Goal: Navigation & Orientation: Find specific page/section

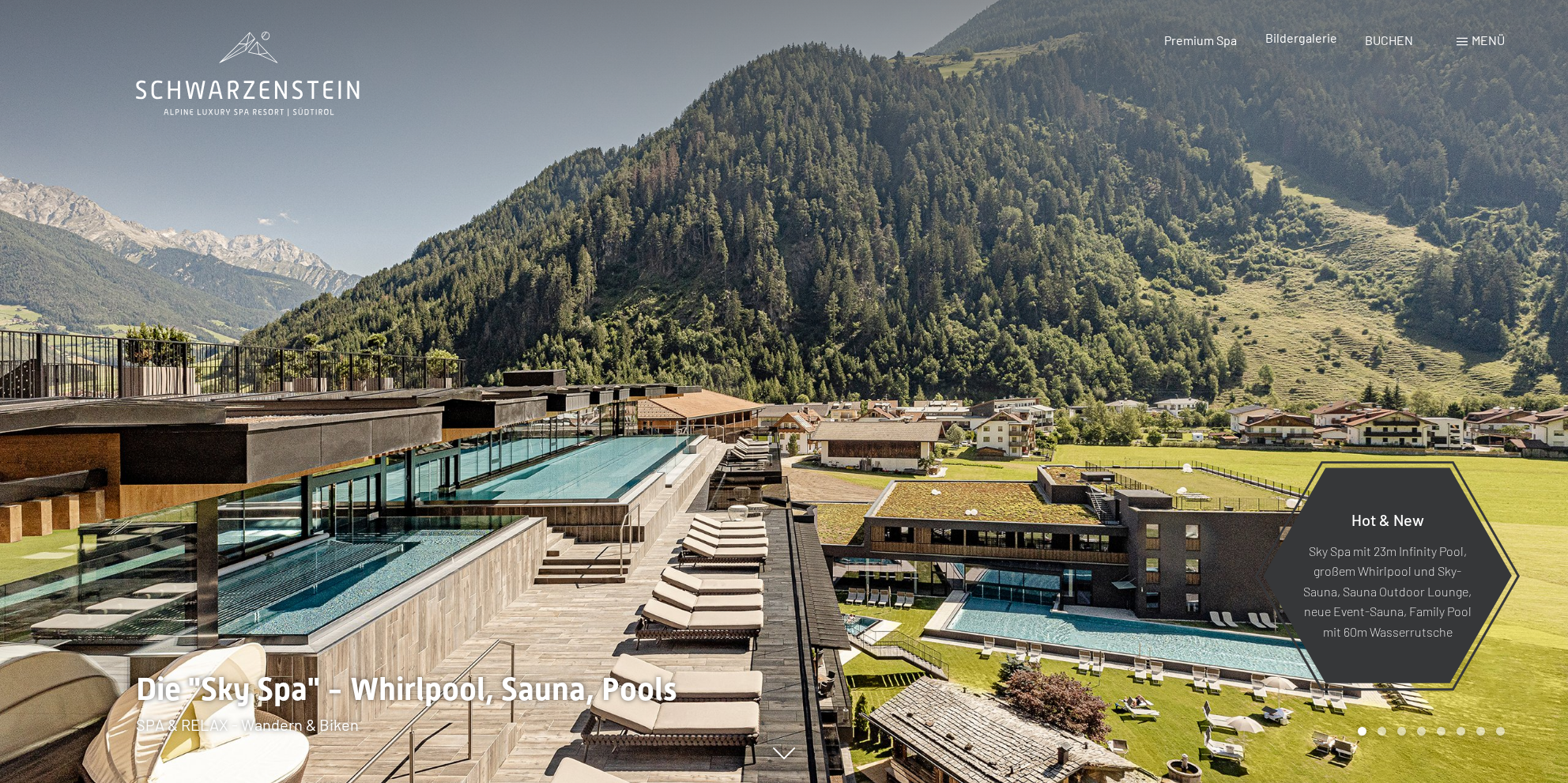
click at [1303, 34] on span "Bildergalerie" at bounding box center [1302, 37] width 72 height 15
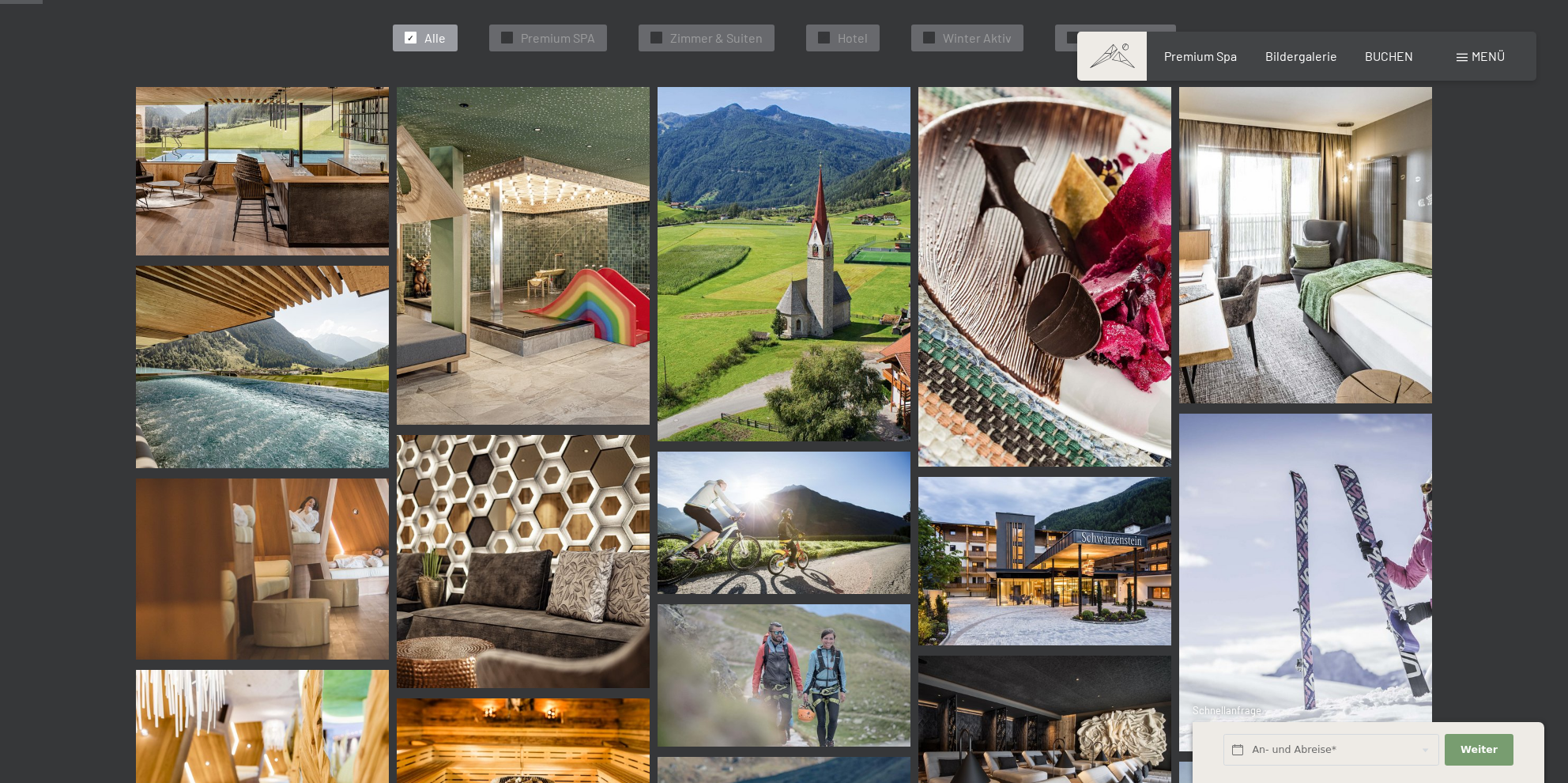
scroll to position [553, 0]
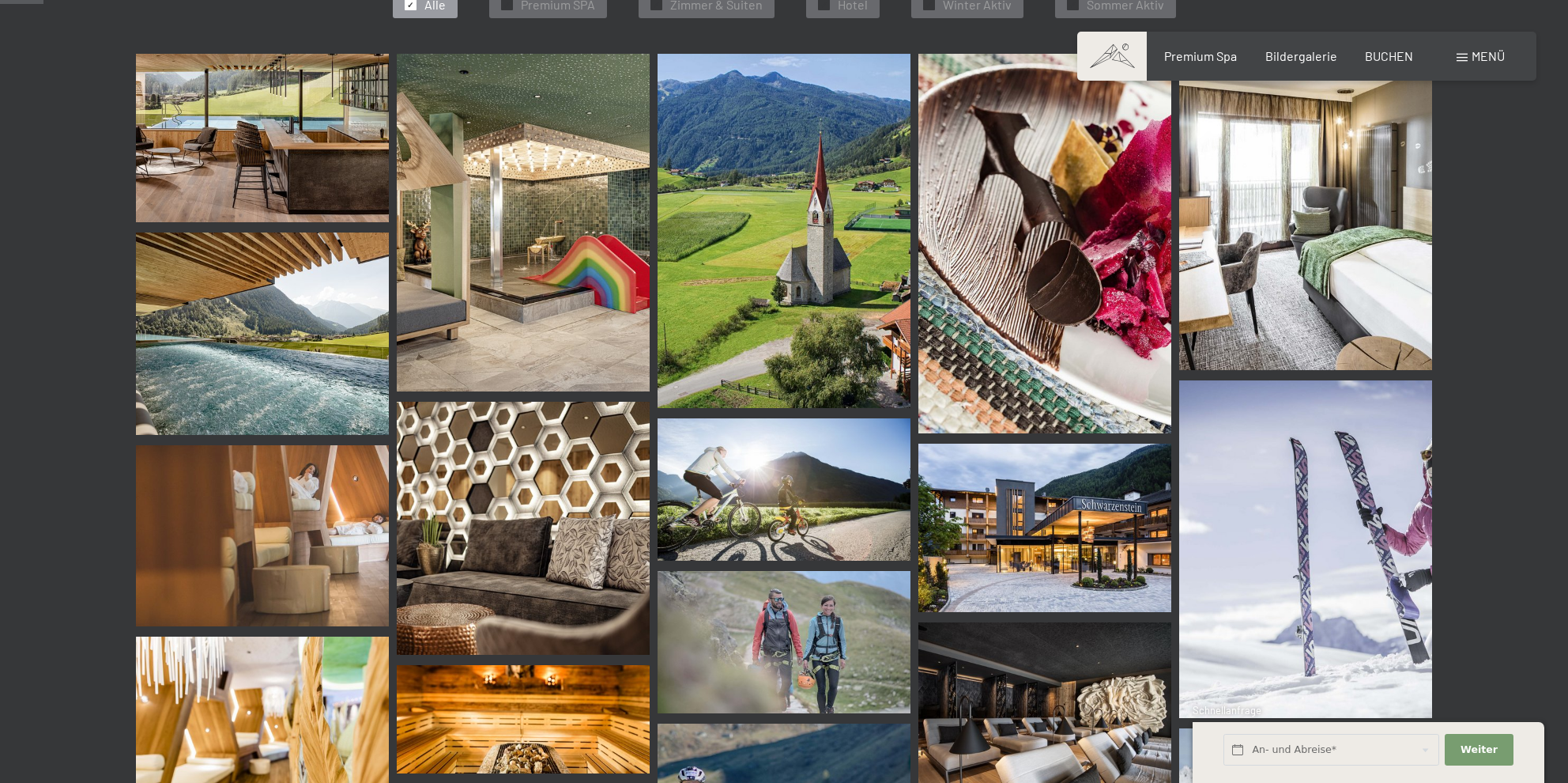
click at [495, 224] on img at bounding box center [523, 222] width 253 height 337
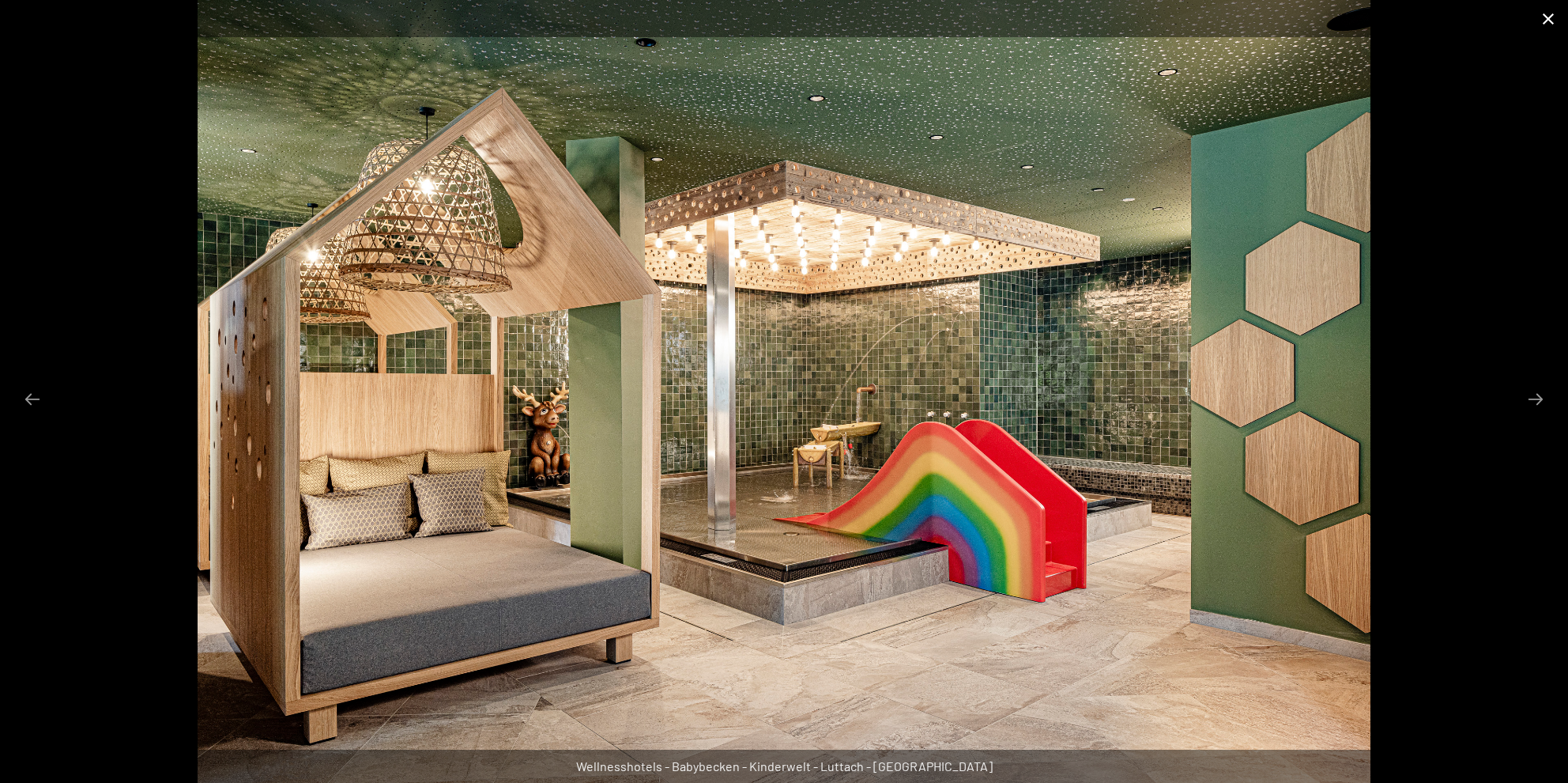
click at [1541, 14] on button "Close gallery" at bounding box center [1548, 19] width 40 height 37
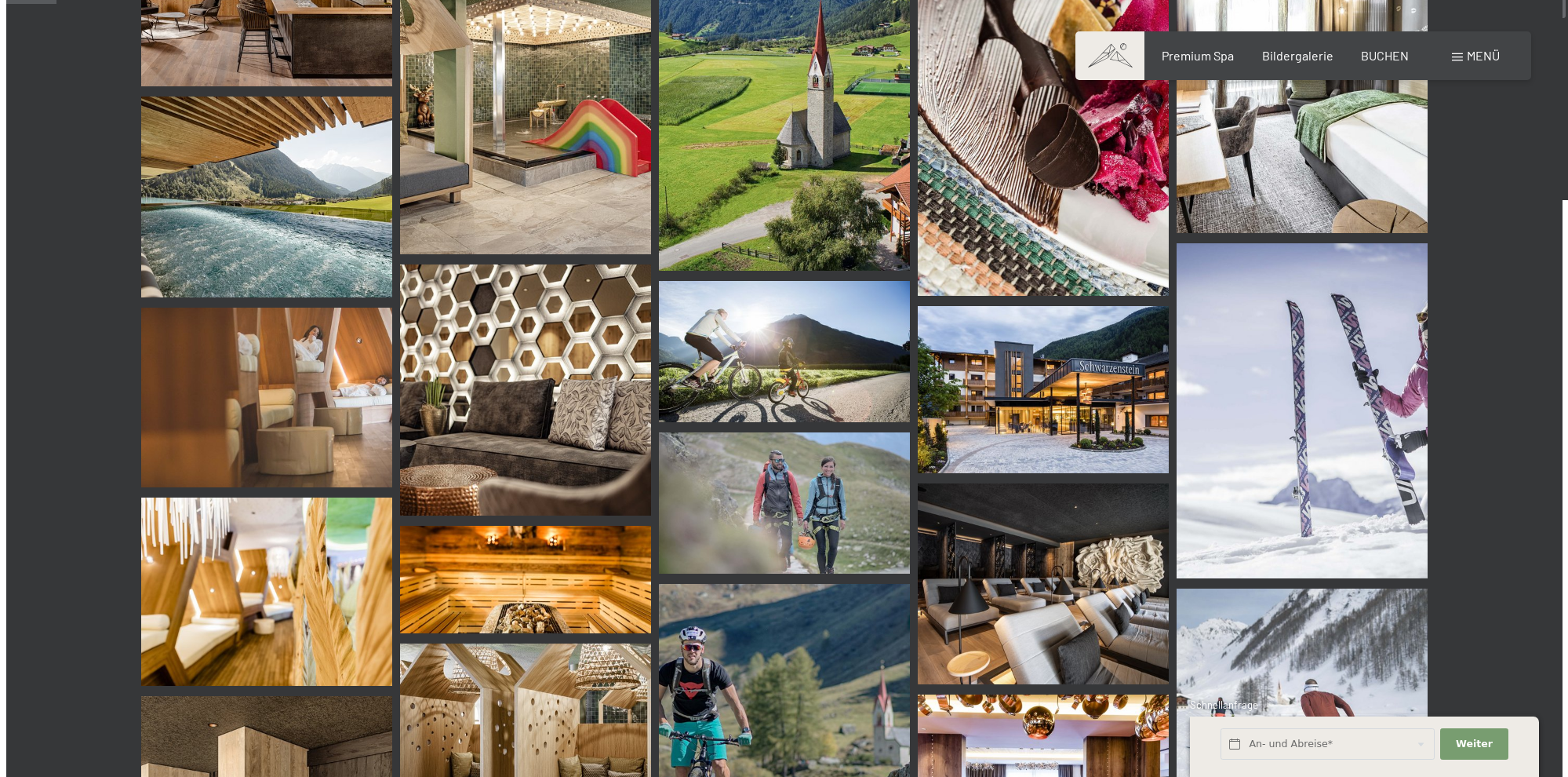
scroll to position [706, 0]
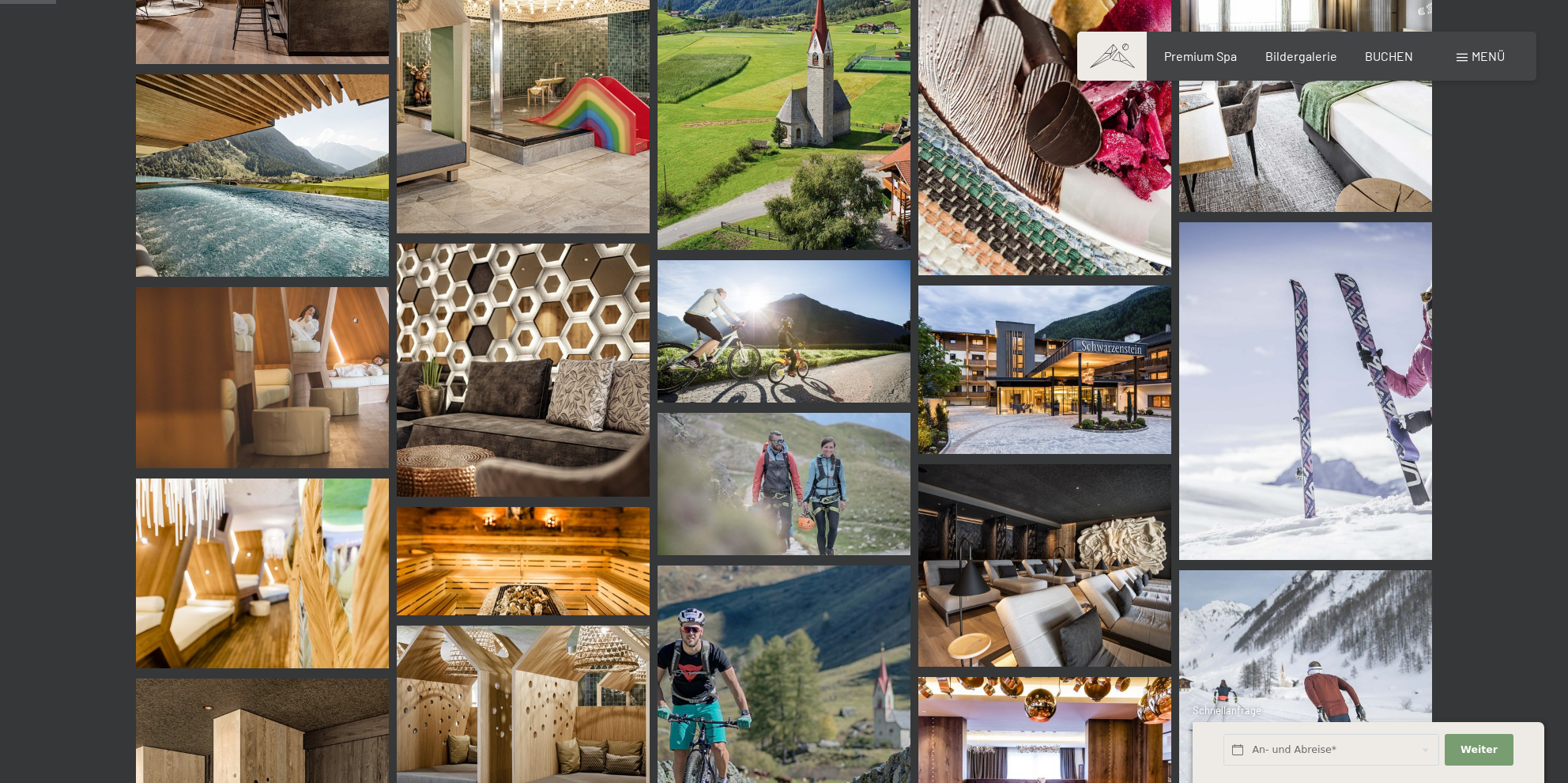
click at [1463, 51] on div "Menü" at bounding box center [1481, 55] width 48 height 17
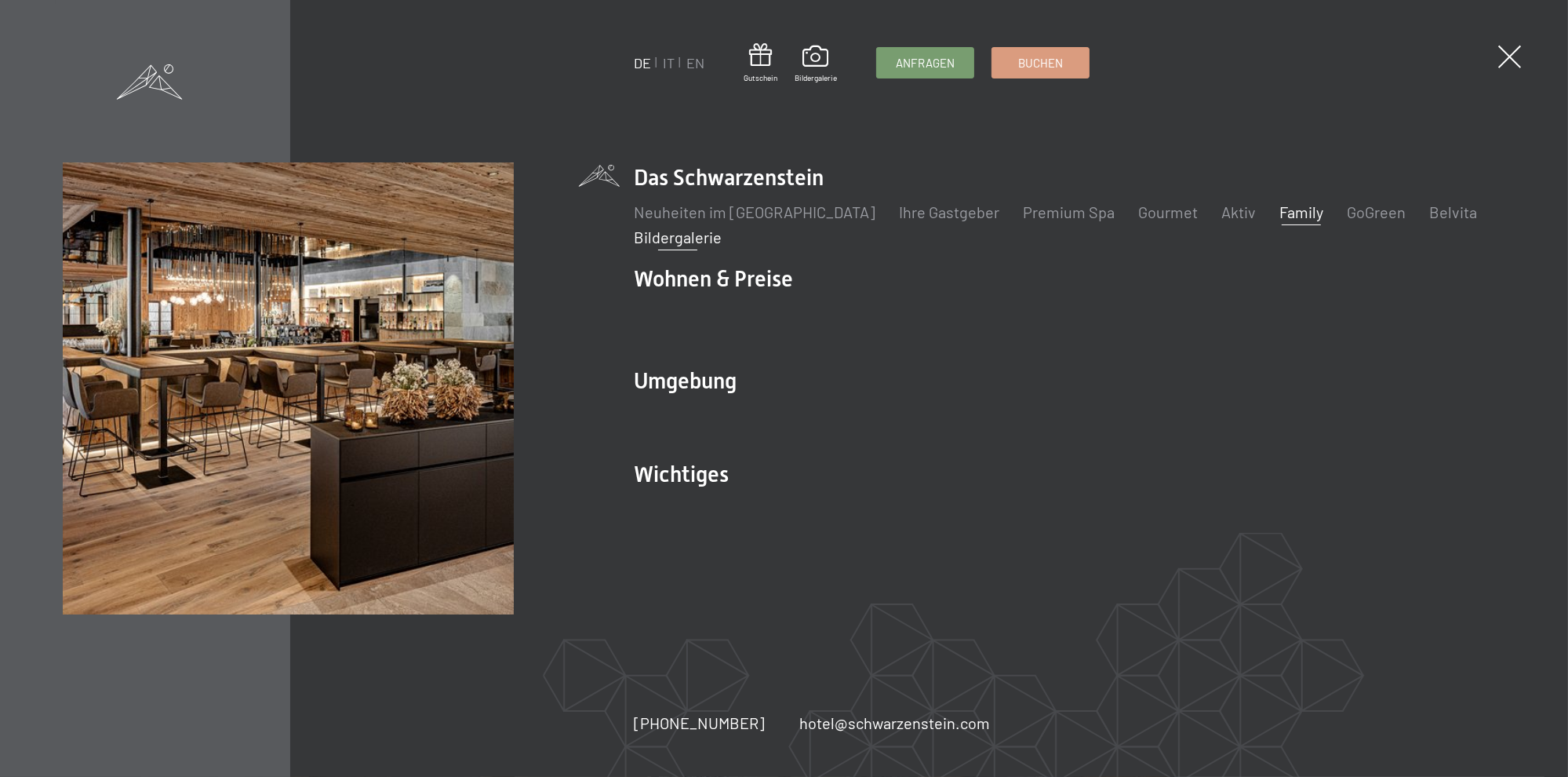
click at [1280, 215] on link "Family" at bounding box center [1301, 211] width 44 height 19
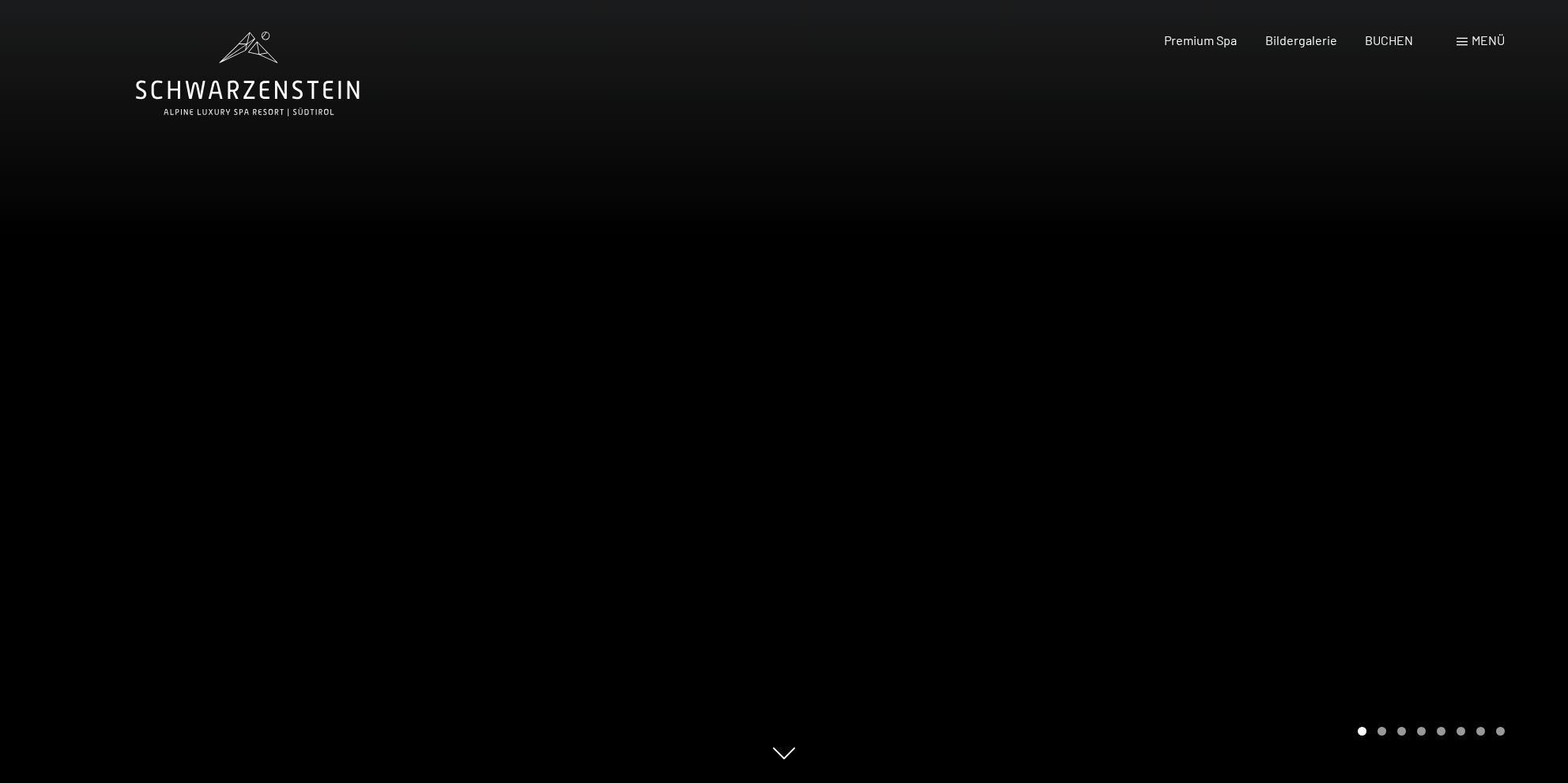
click at [1190, 339] on div at bounding box center [1176, 391] width 784 height 783
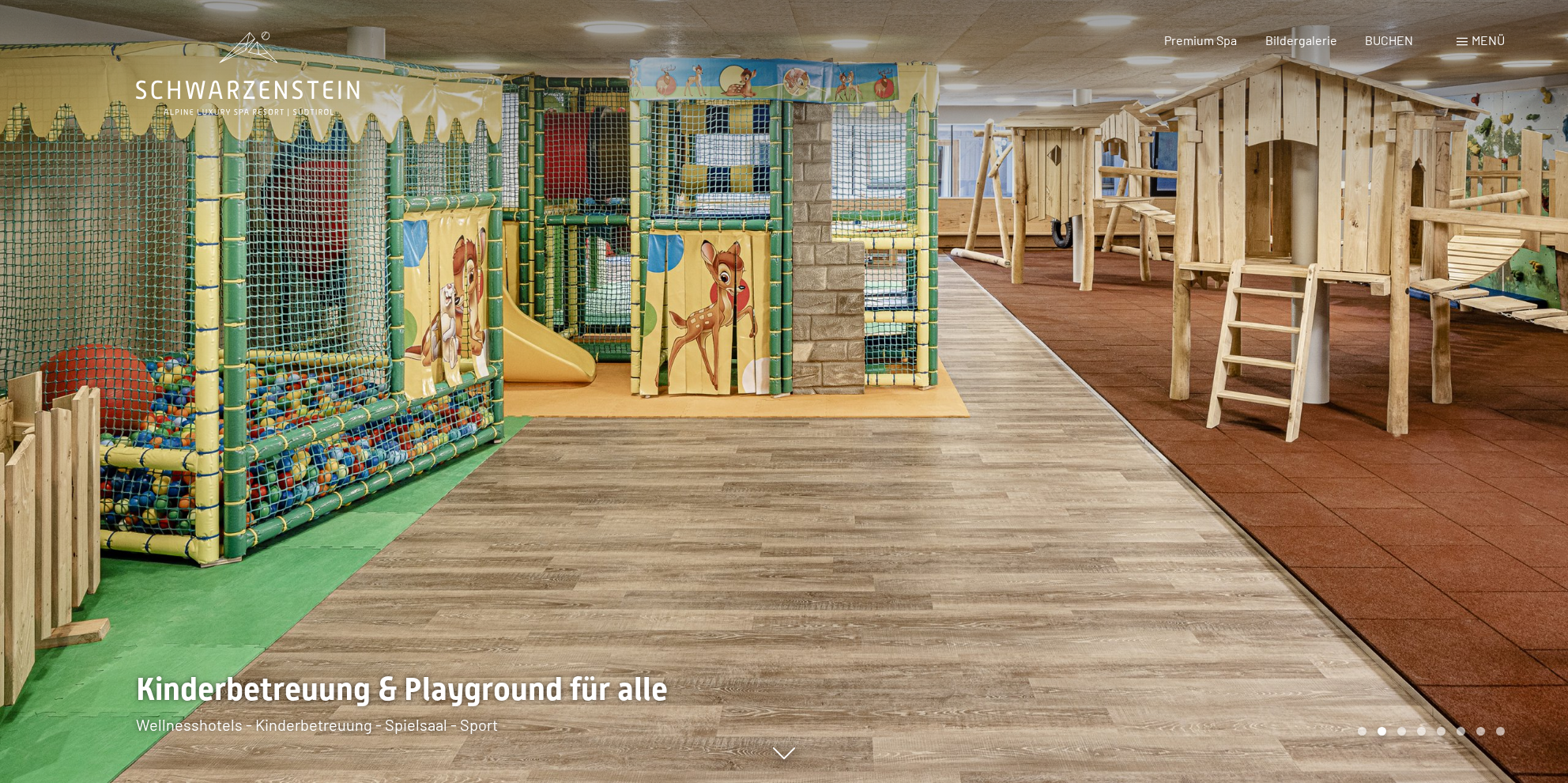
click at [1190, 339] on div at bounding box center [1176, 391] width 784 height 783
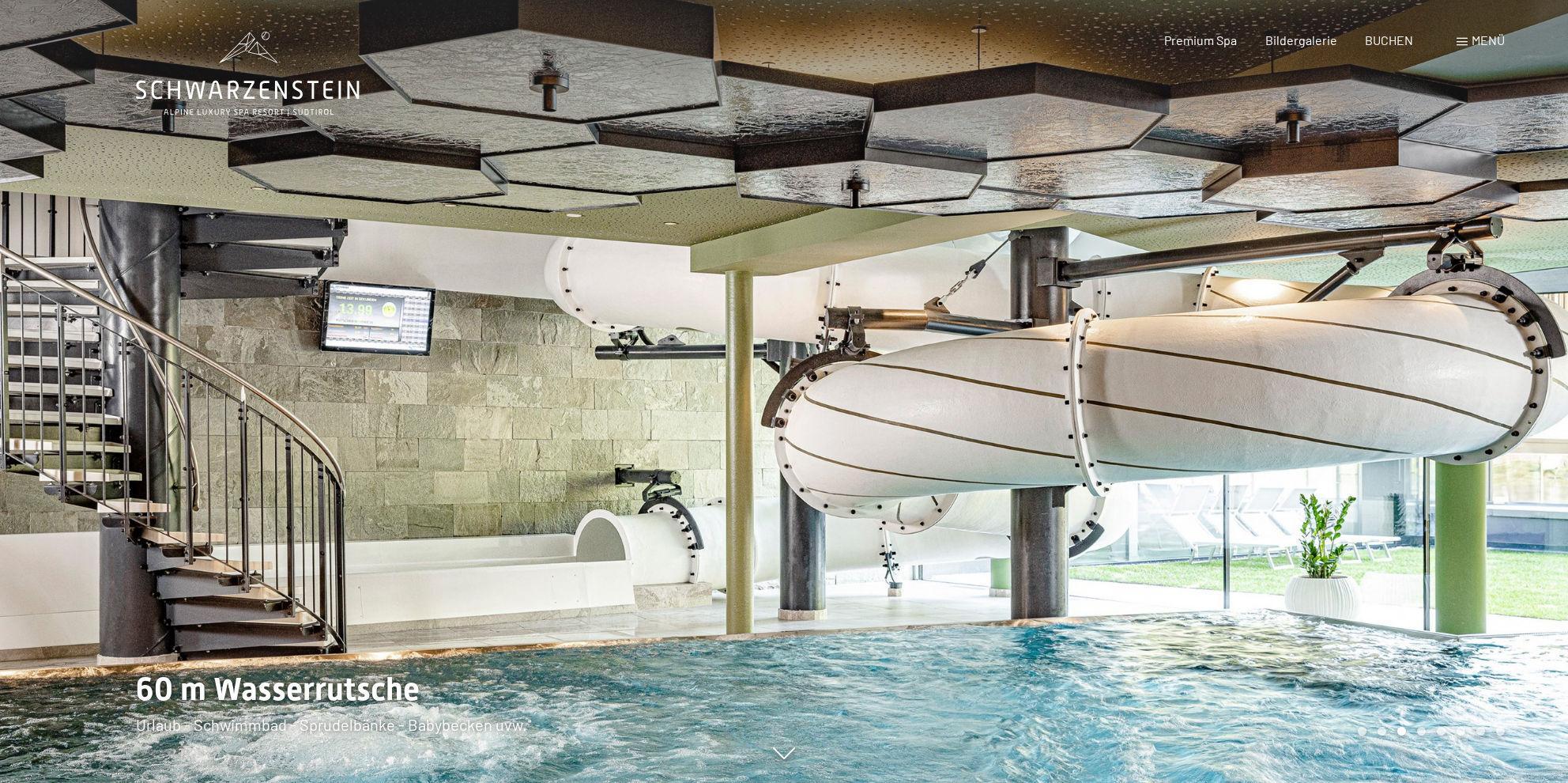
click at [1190, 339] on div at bounding box center [1176, 391] width 784 height 783
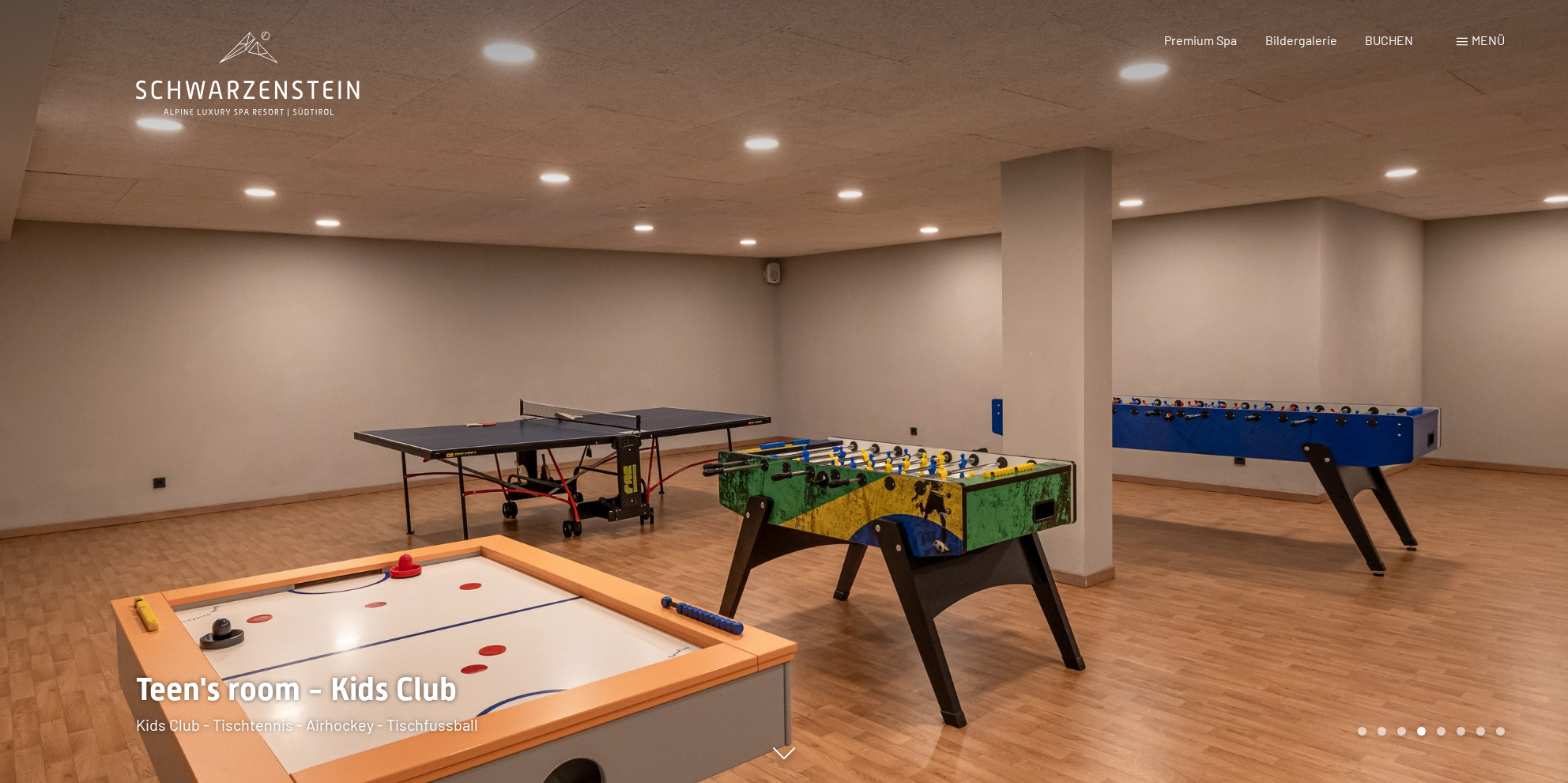
click at [1190, 339] on div at bounding box center [1176, 391] width 784 height 783
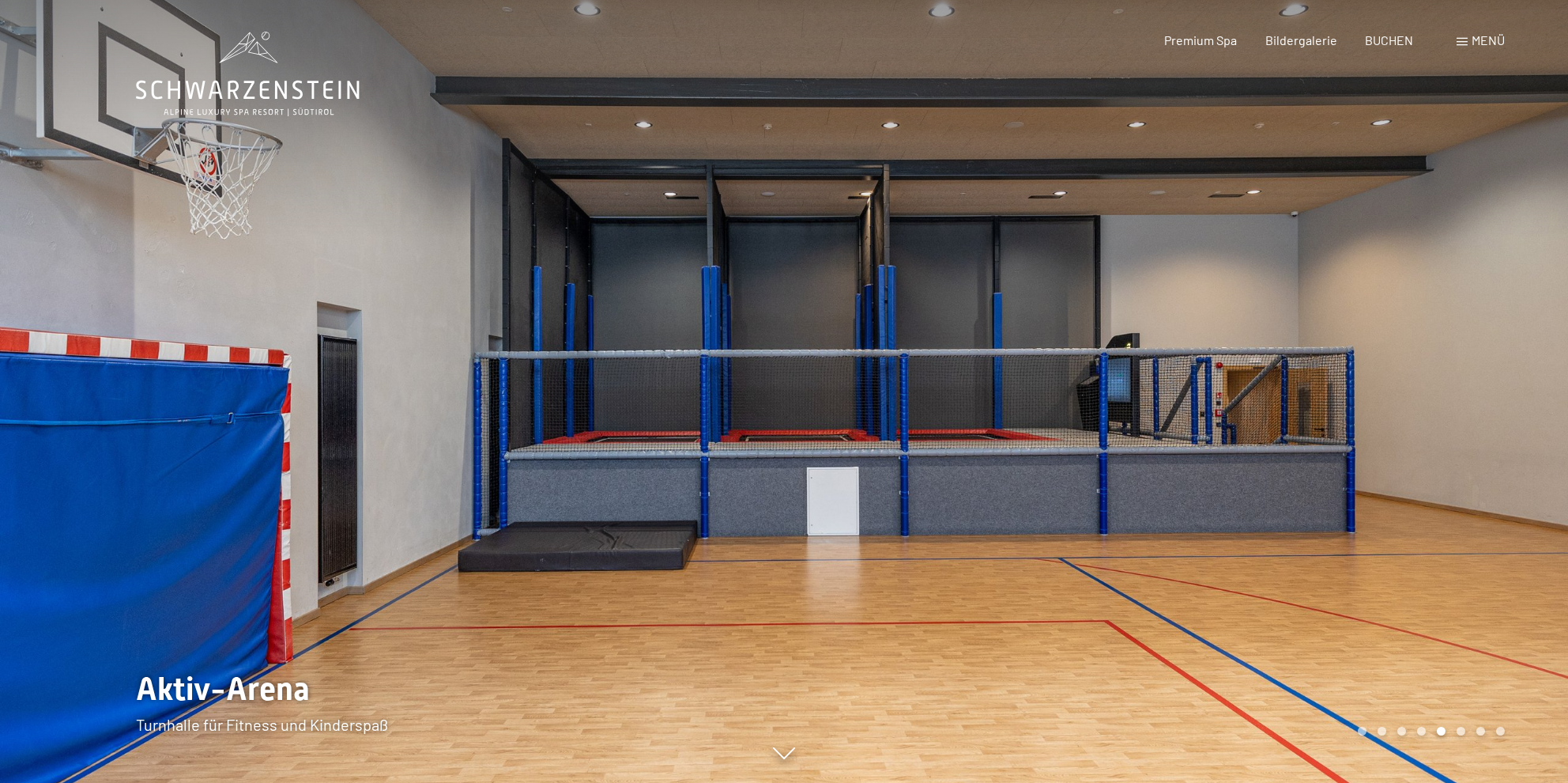
click at [1190, 339] on div at bounding box center [1176, 391] width 784 height 783
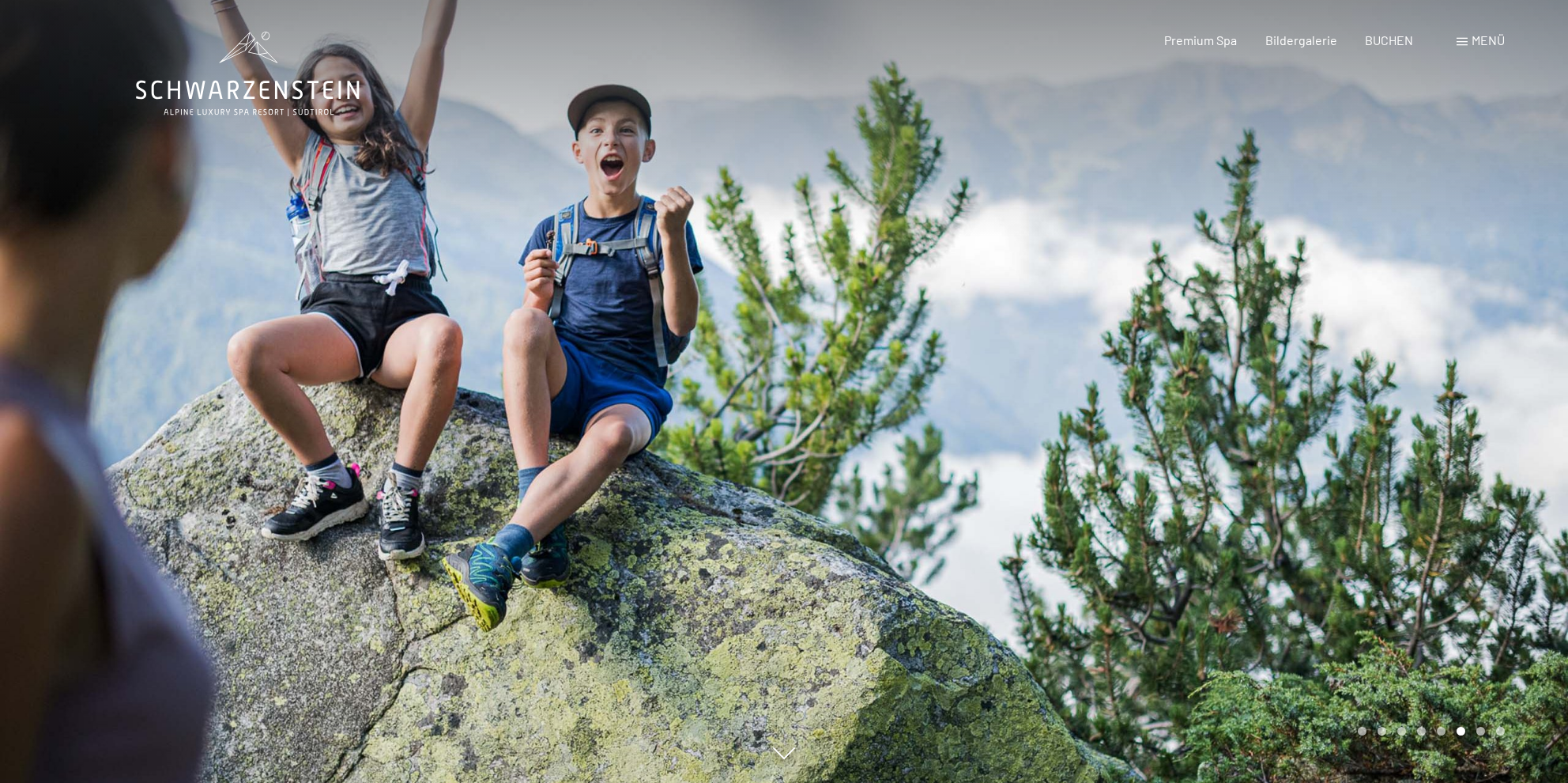
click at [1190, 339] on div at bounding box center [1176, 391] width 784 height 783
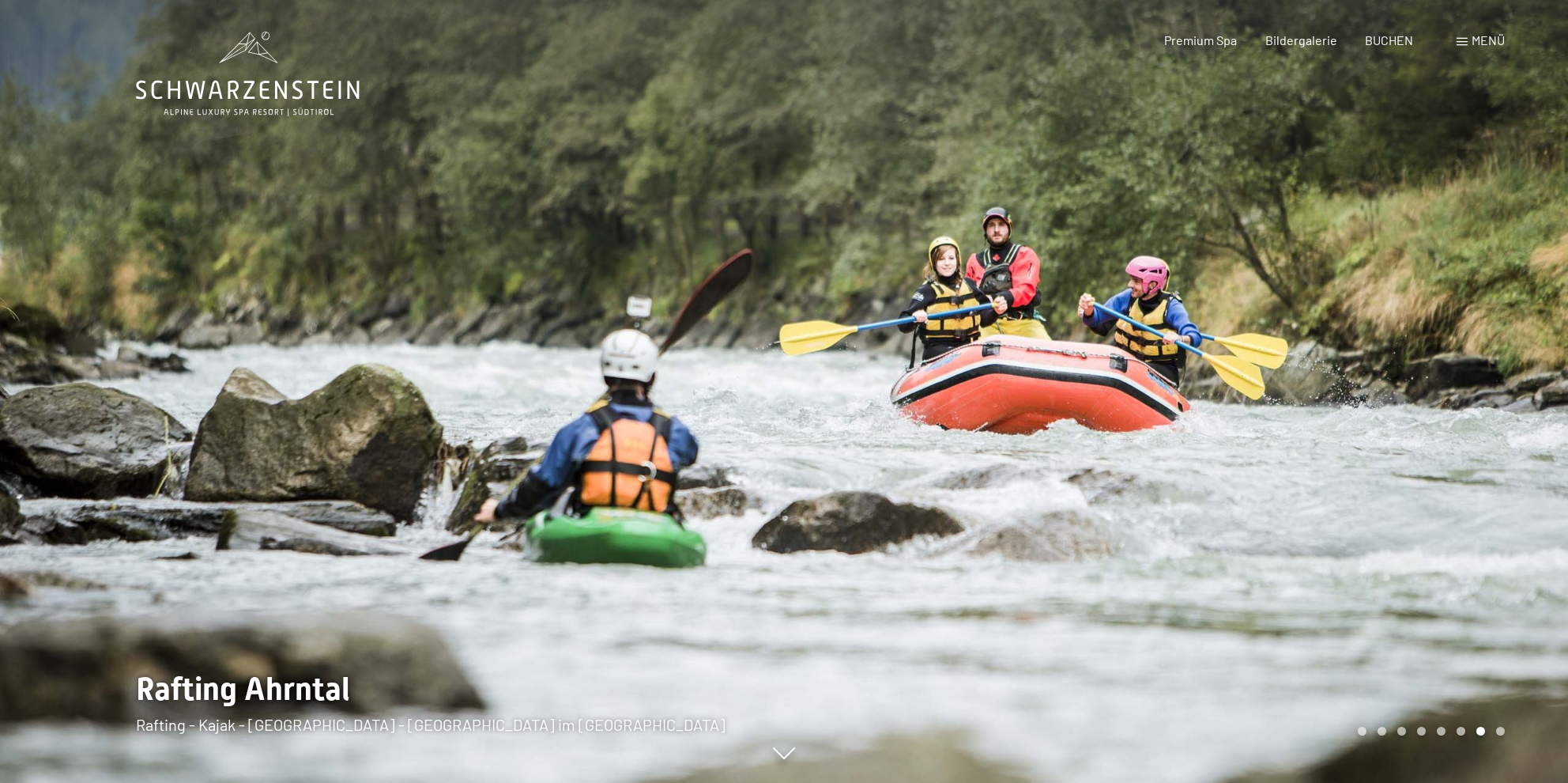
click at [1190, 339] on div at bounding box center [1176, 391] width 784 height 783
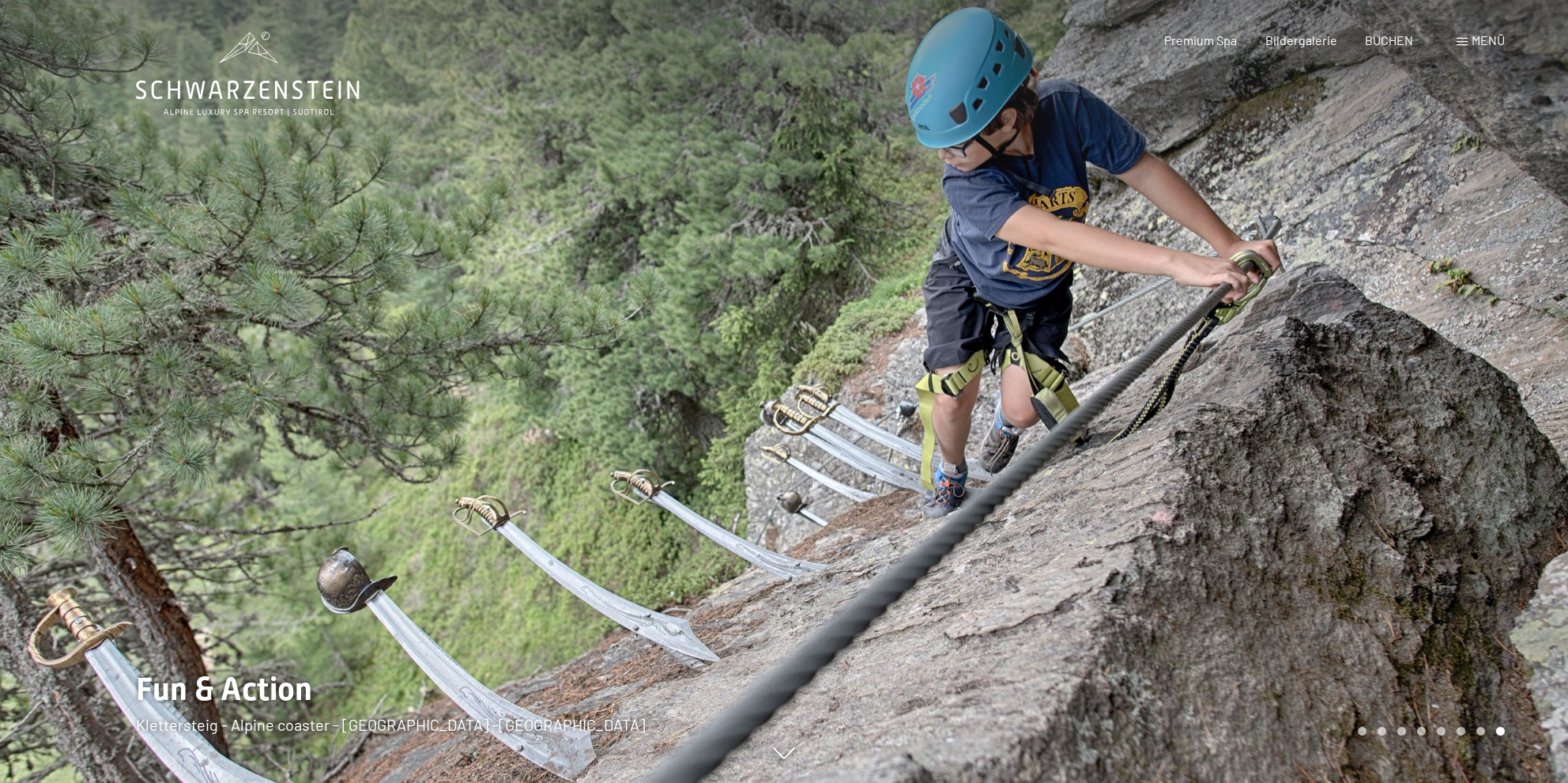
click at [1190, 339] on div at bounding box center [1176, 391] width 784 height 783
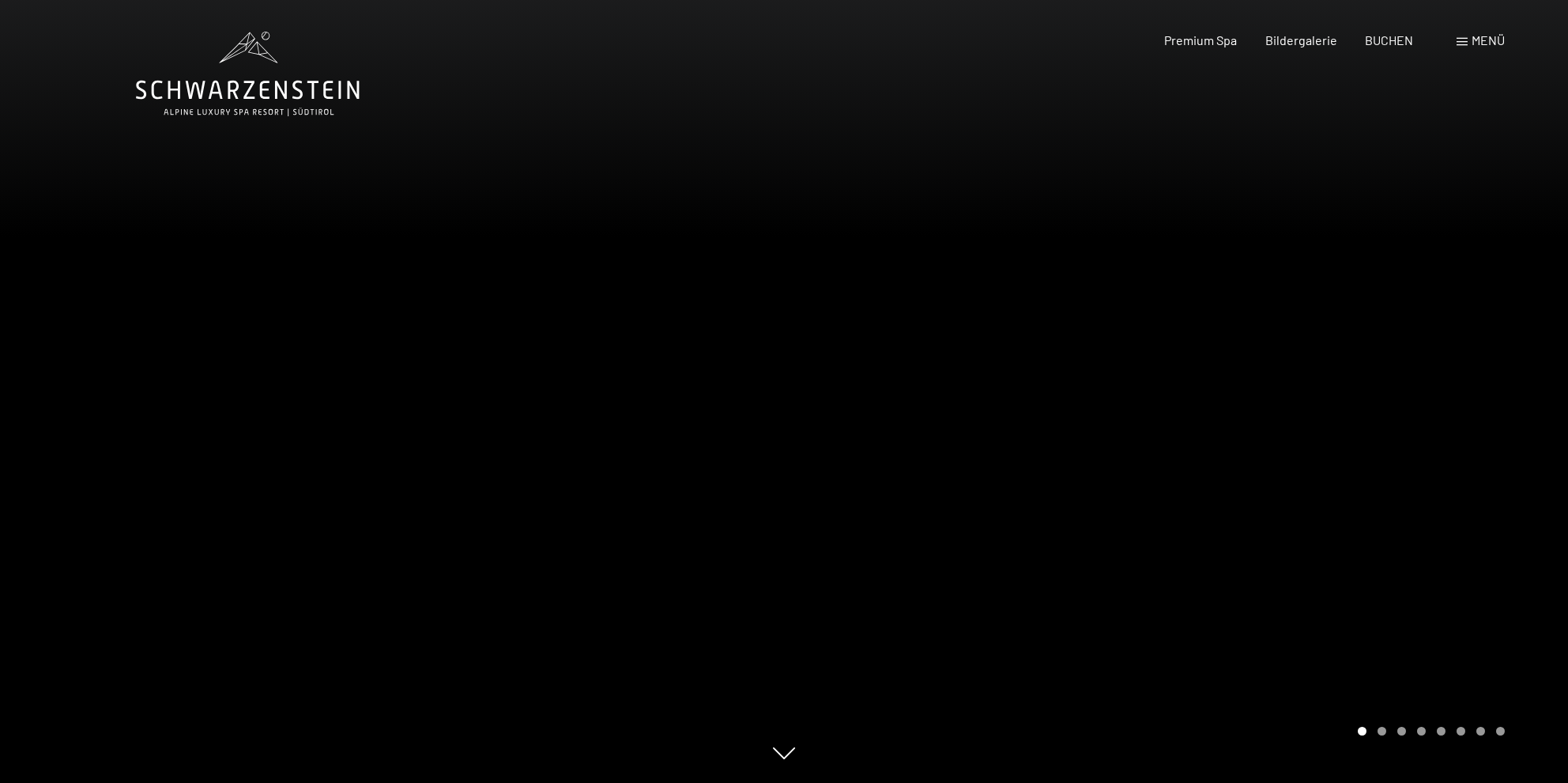
click at [1190, 339] on div at bounding box center [1176, 391] width 784 height 783
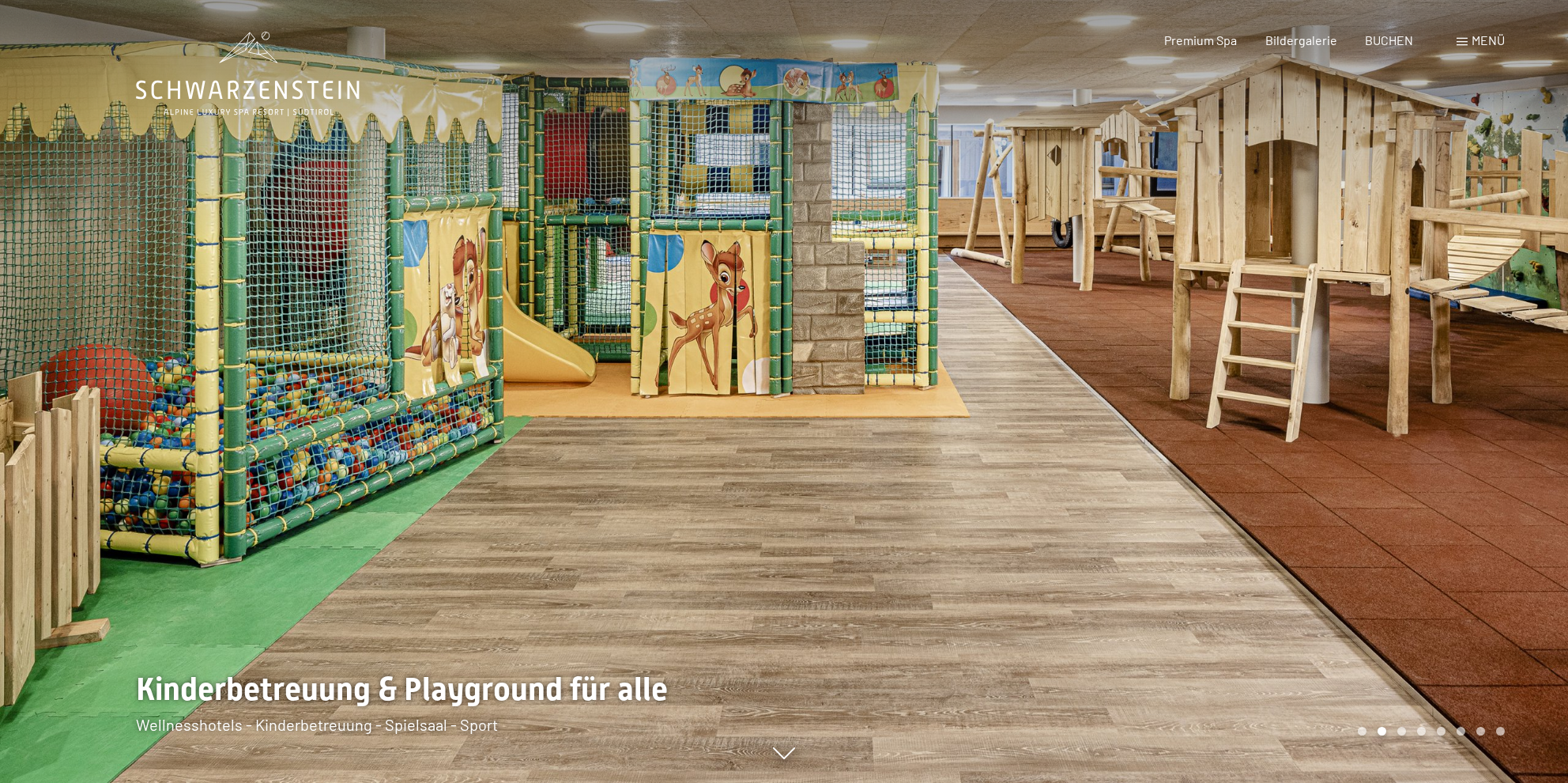
click at [1190, 339] on div at bounding box center [1176, 391] width 784 height 783
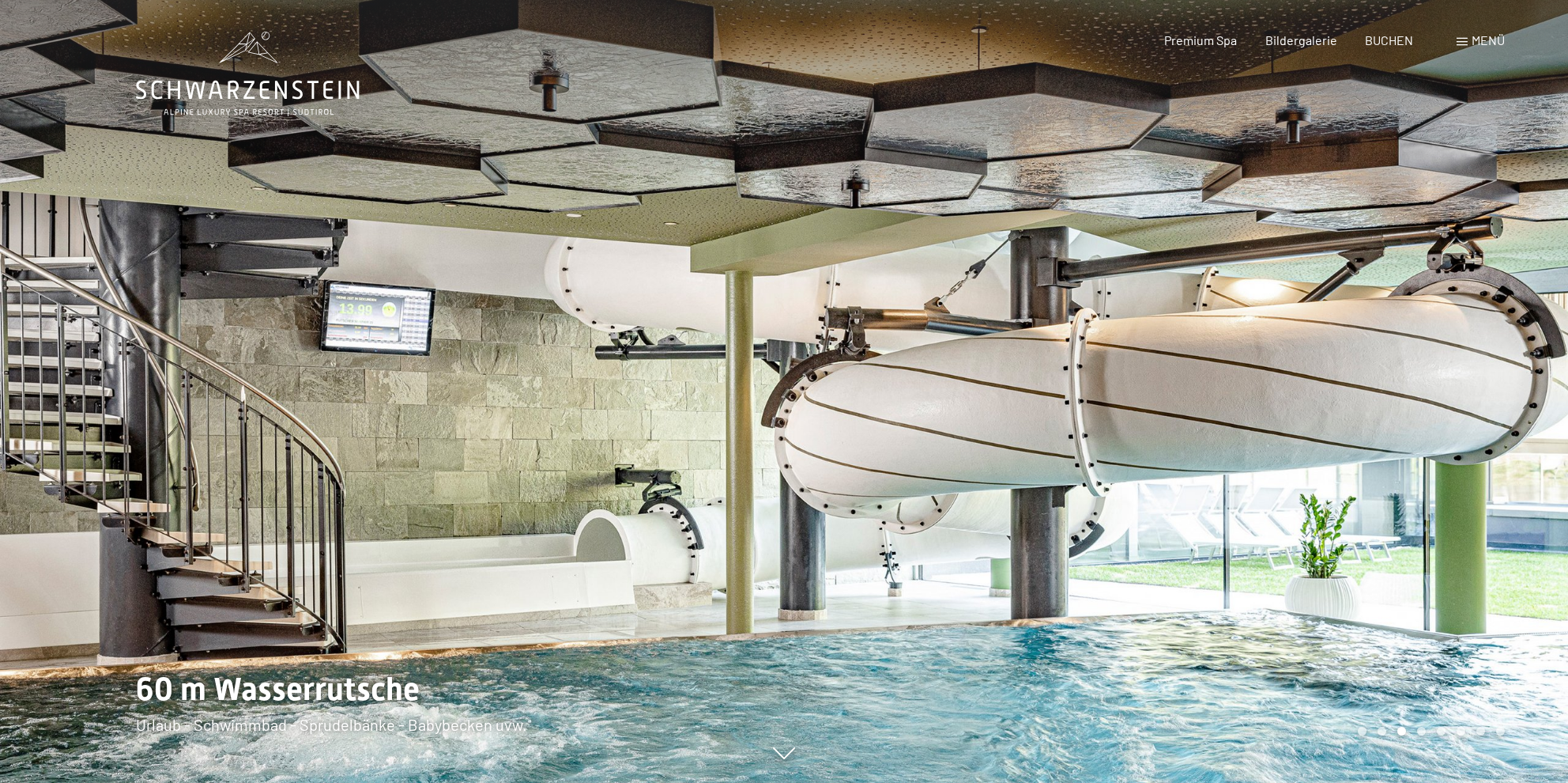
click at [1190, 339] on div at bounding box center [1176, 391] width 784 height 783
